Goal: Task Accomplishment & Management: Manage account settings

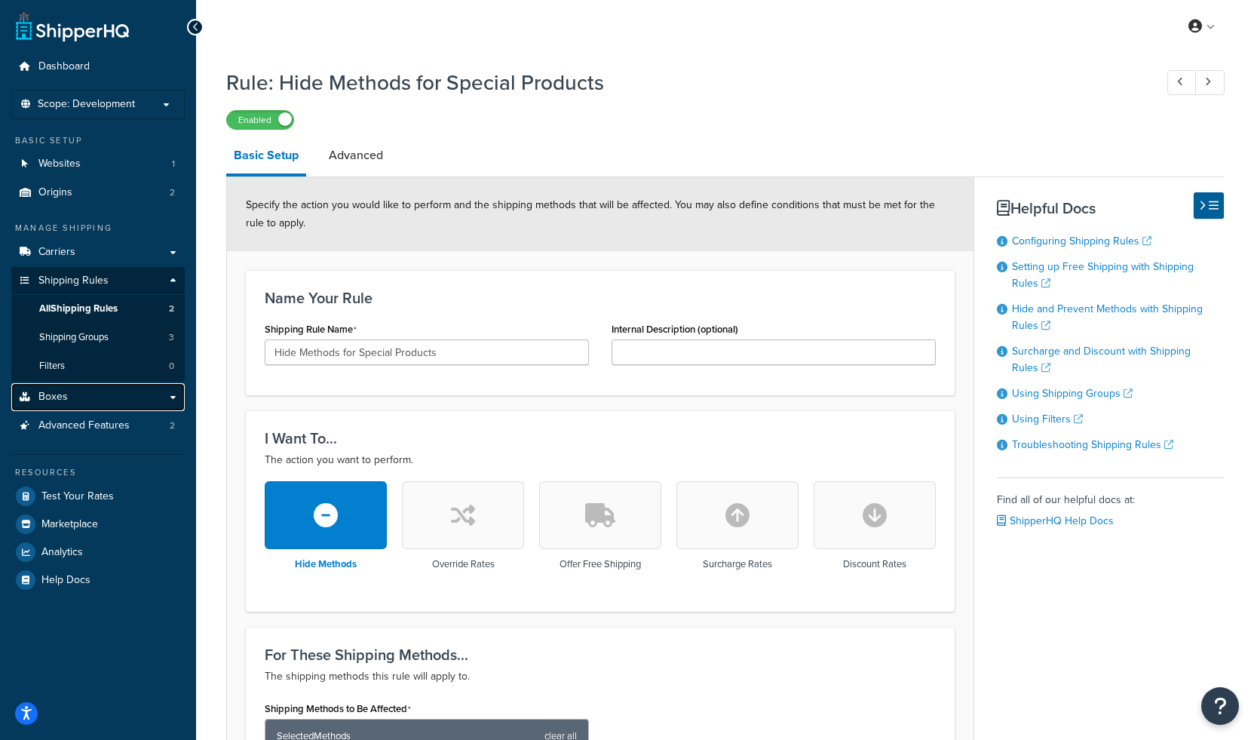
click at [66, 397] on link "Boxes" at bounding box center [97, 397] width 173 height 28
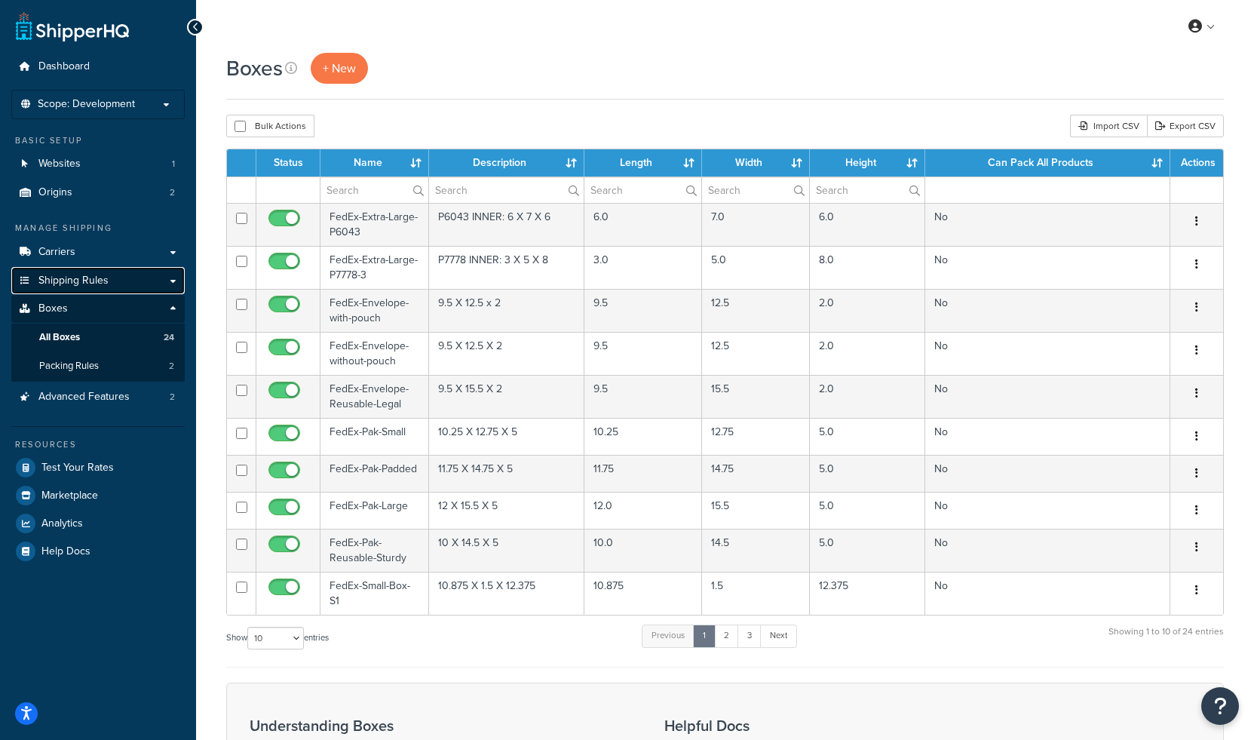
click at [81, 283] on span "Shipping Rules" at bounding box center [73, 281] width 70 height 13
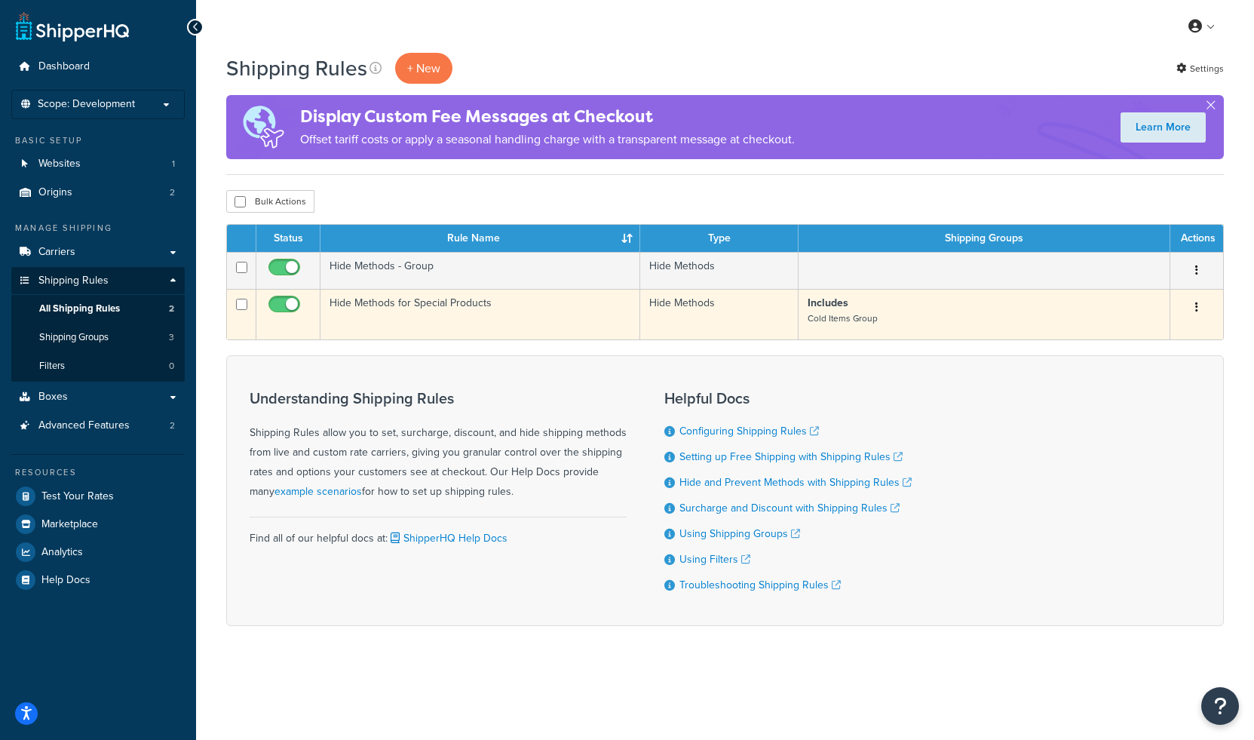
click at [1200, 308] on button "button" at bounding box center [1197, 308] width 21 height 24
click at [1152, 338] on link "Edit" at bounding box center [1147, 336] width 119 height 31
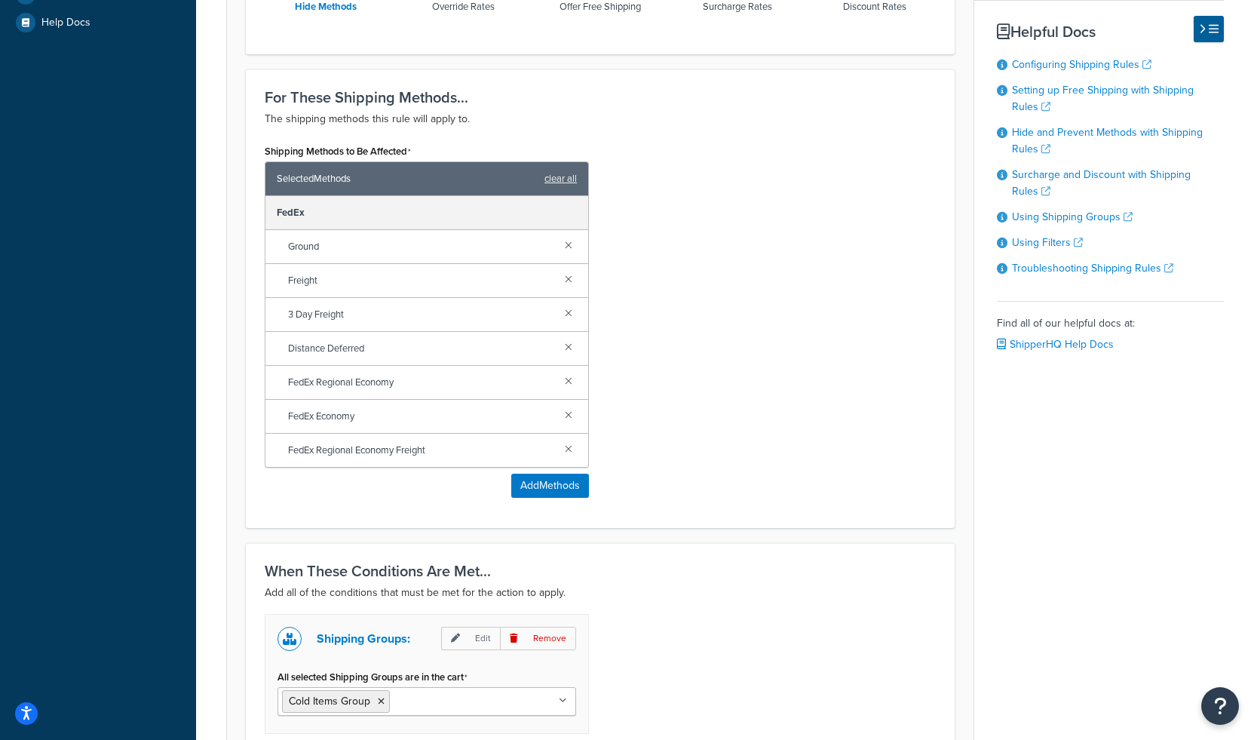
scroll to position [559, 0]
click at [328, 414] on span "FedEx Economy" at bounding box center [420, 414] width 265 height 21
click at [328, 413] on span "FedEx Economy" at bounding box center [420, 414] width 265 height 21
click at [566, 279] on link at bounding box center [568, 277] width 17 height 17
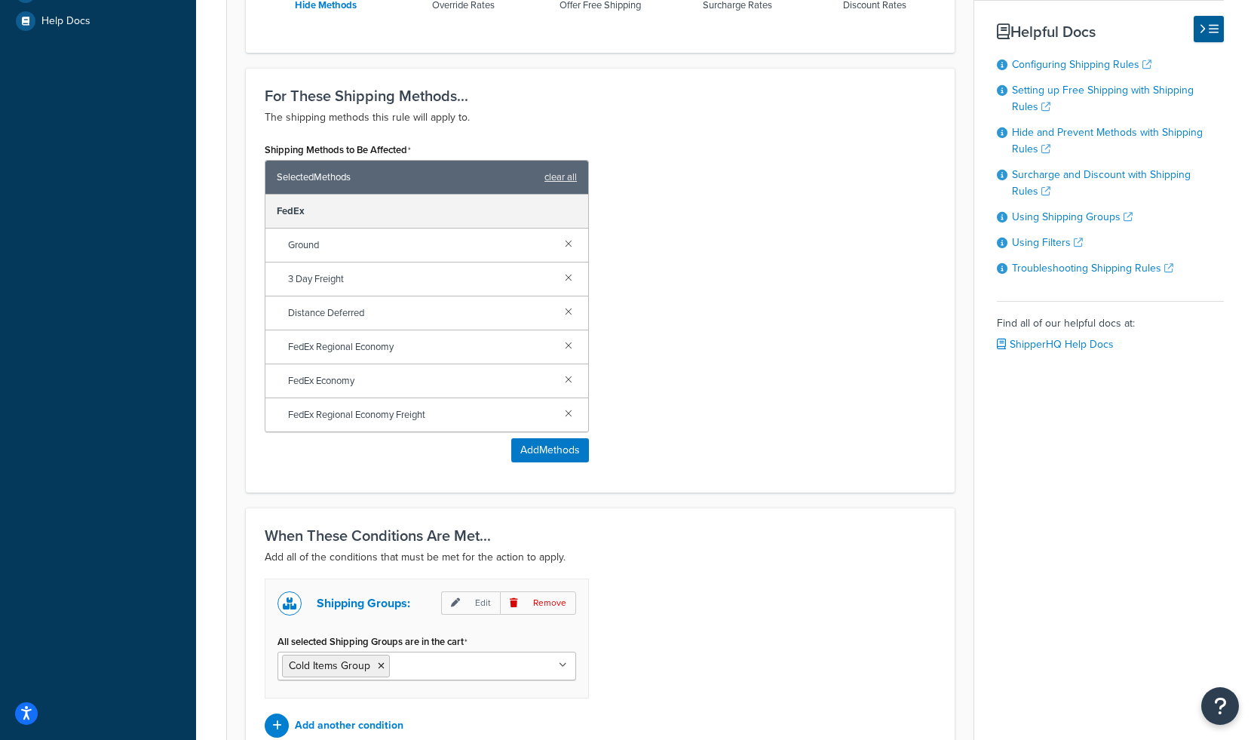
click at [566, 279] on link at bounding box center [568, 277] width 17 height 17
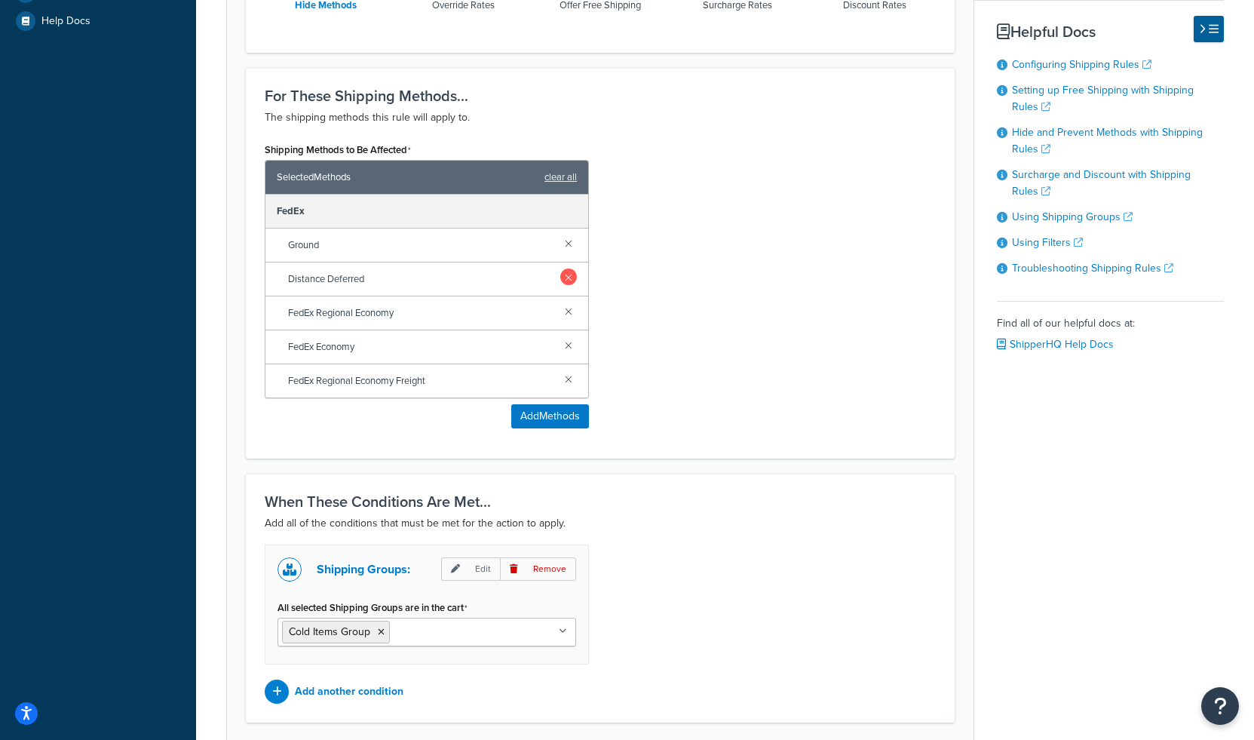
click at [566, 279] on link at bounding box center [568, 277] width 17 height 17
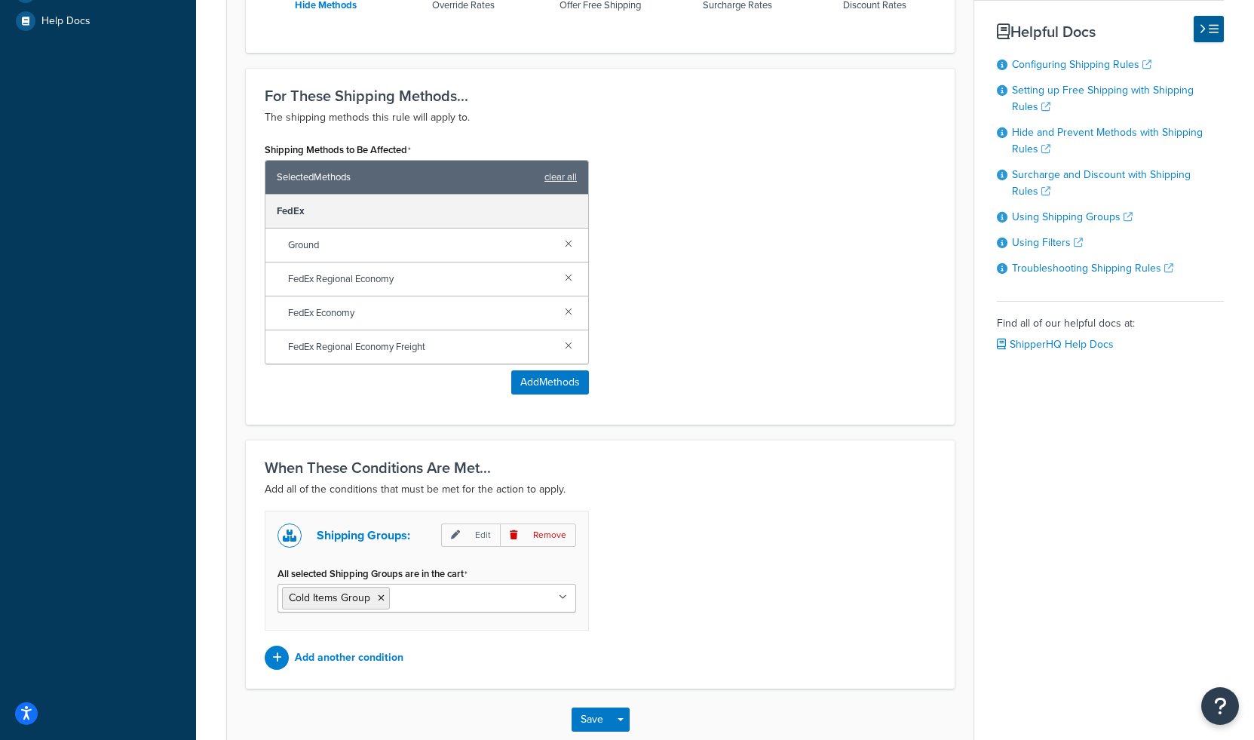
click at [566, 279] on link at bounding box center [568, 277] width 17 height 17
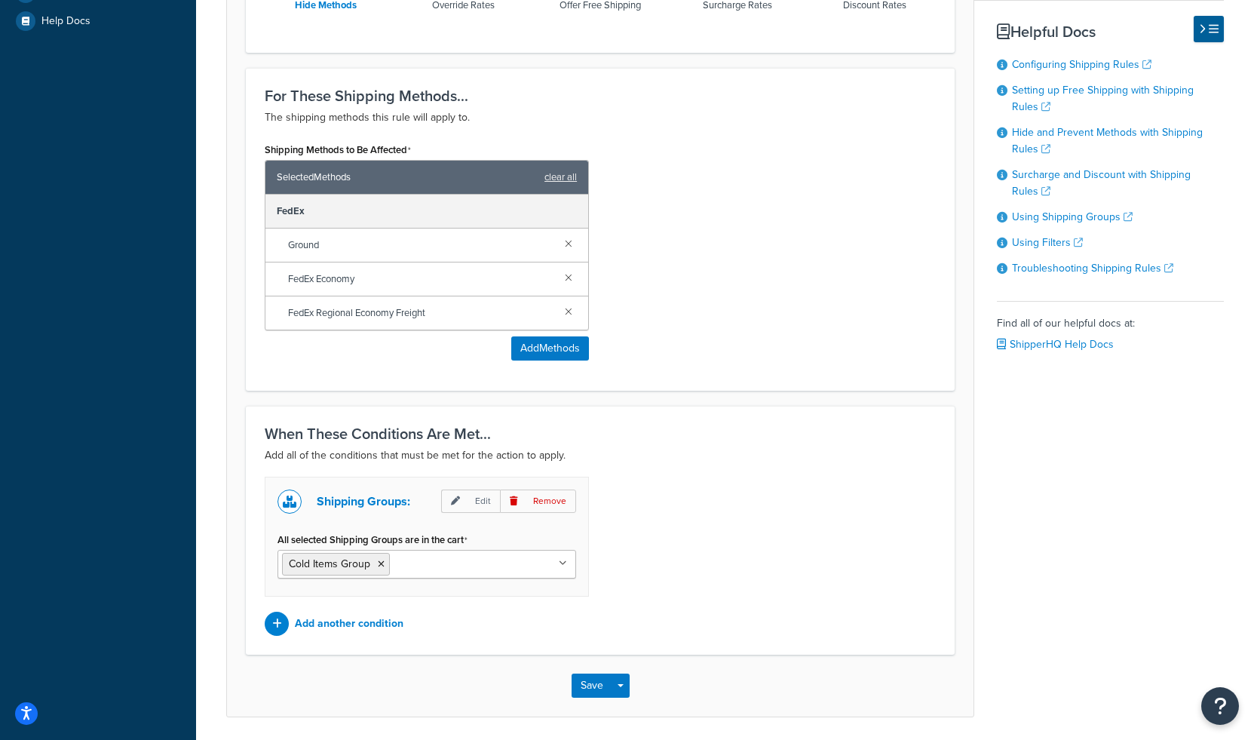
click at [566, 279] on link at bounding box center [568, 277] width 17 height 17
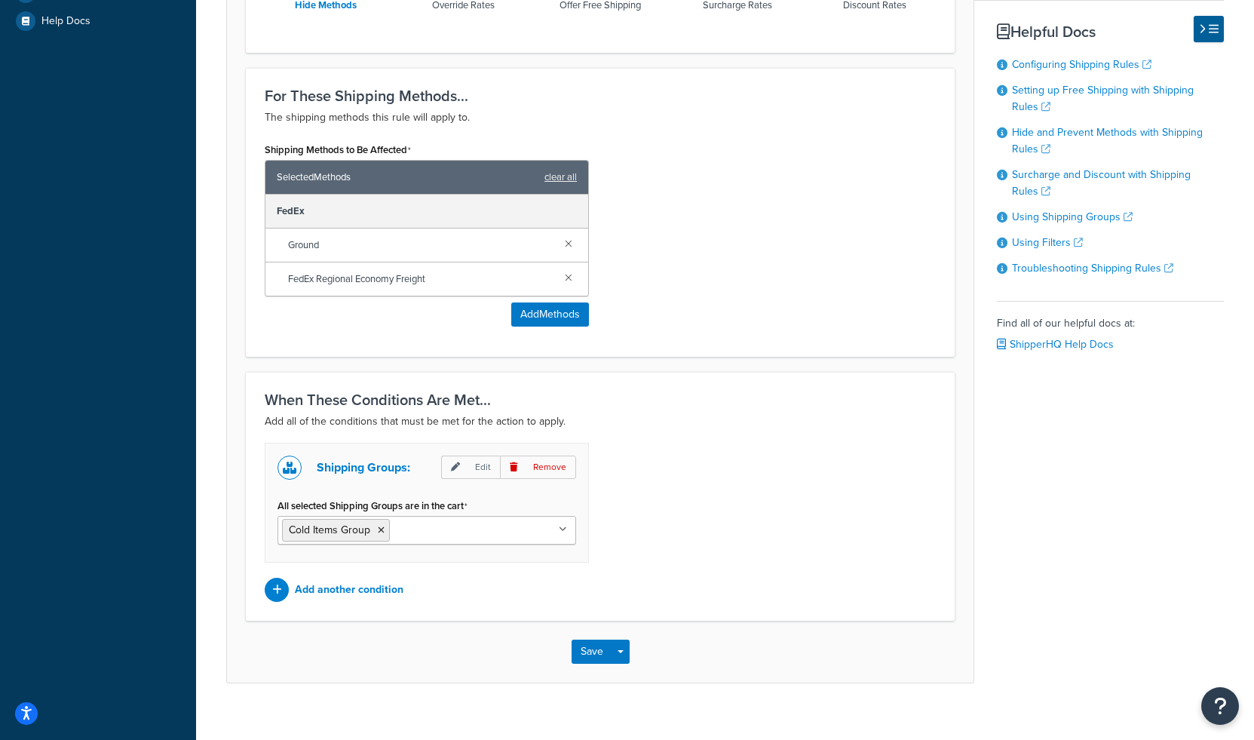
click at [566, 279] on link at bounding box center [568, 277] width 17 height 17
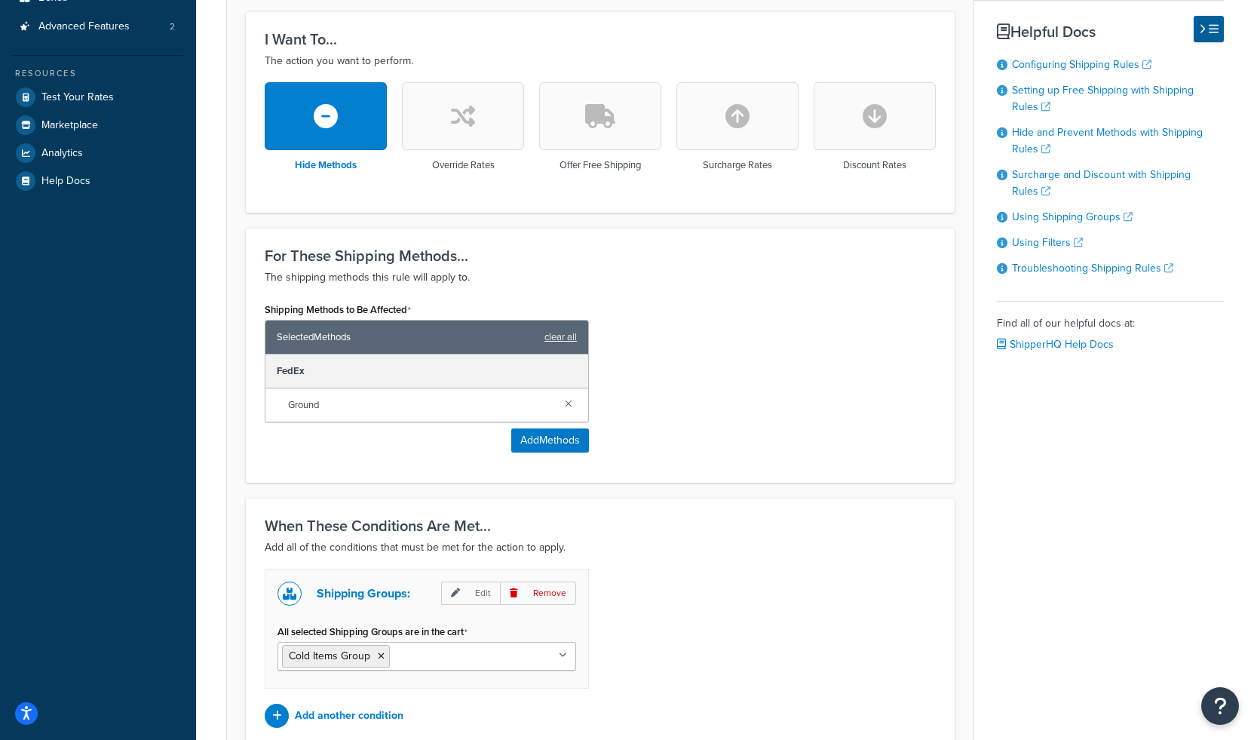
scroll to position [453, 0]
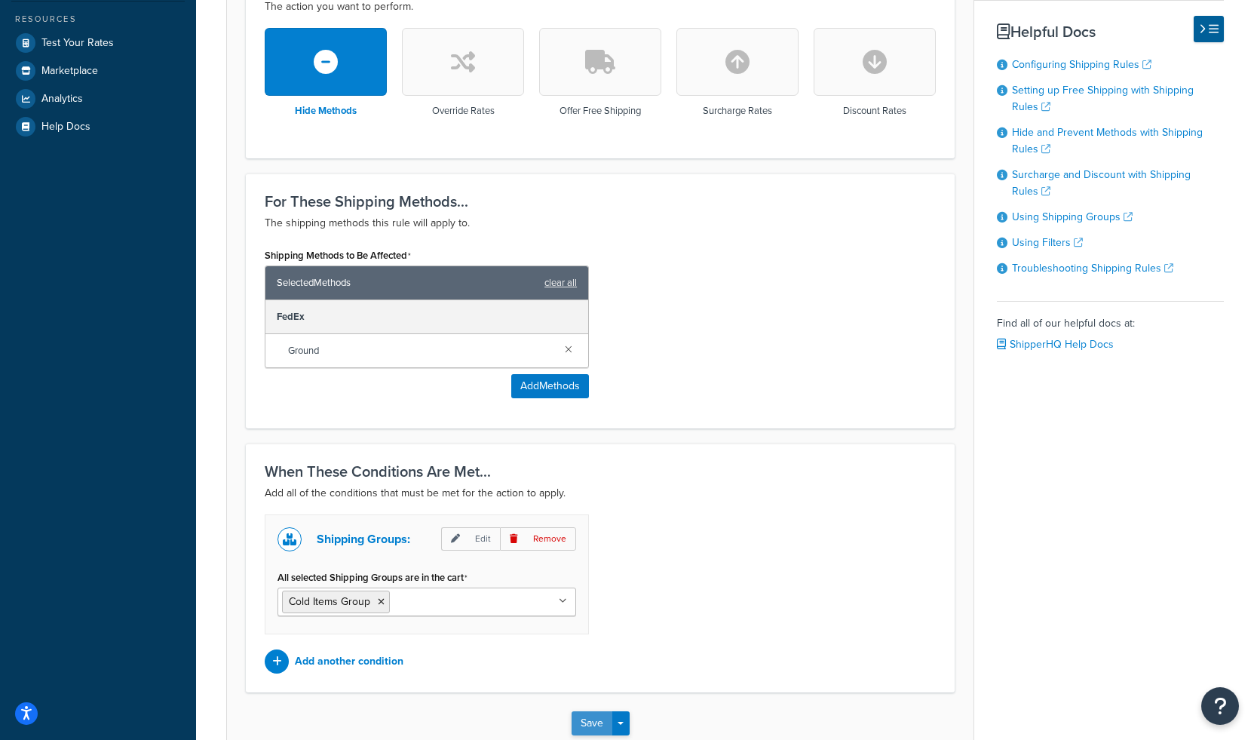
click at [591, 725] on button "Save" at bounding box center [592, 723] width 41 height 24
